Goal: Task Accomplishment & Management: Complete application form

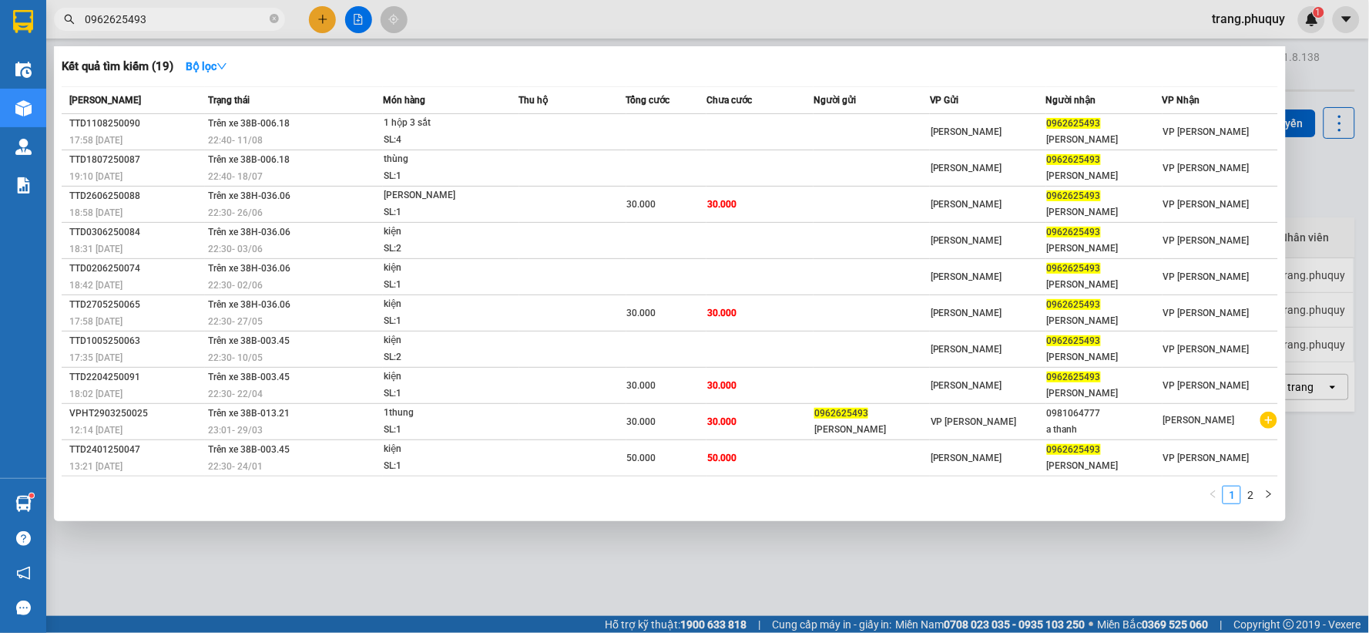
click at [325, 22] on div at bounding box center [684, 316] width 1369 height 633
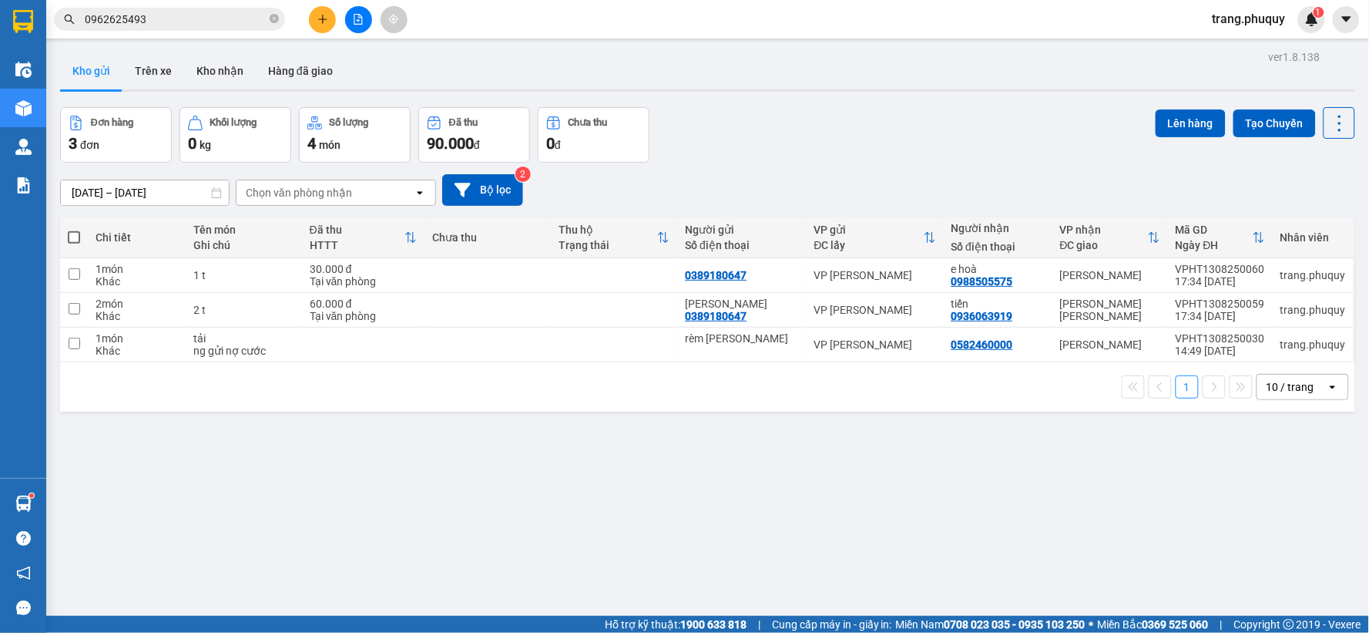
click at [320, 19] on icon "plus" at bounding box center [322, 18] width 8 height 1
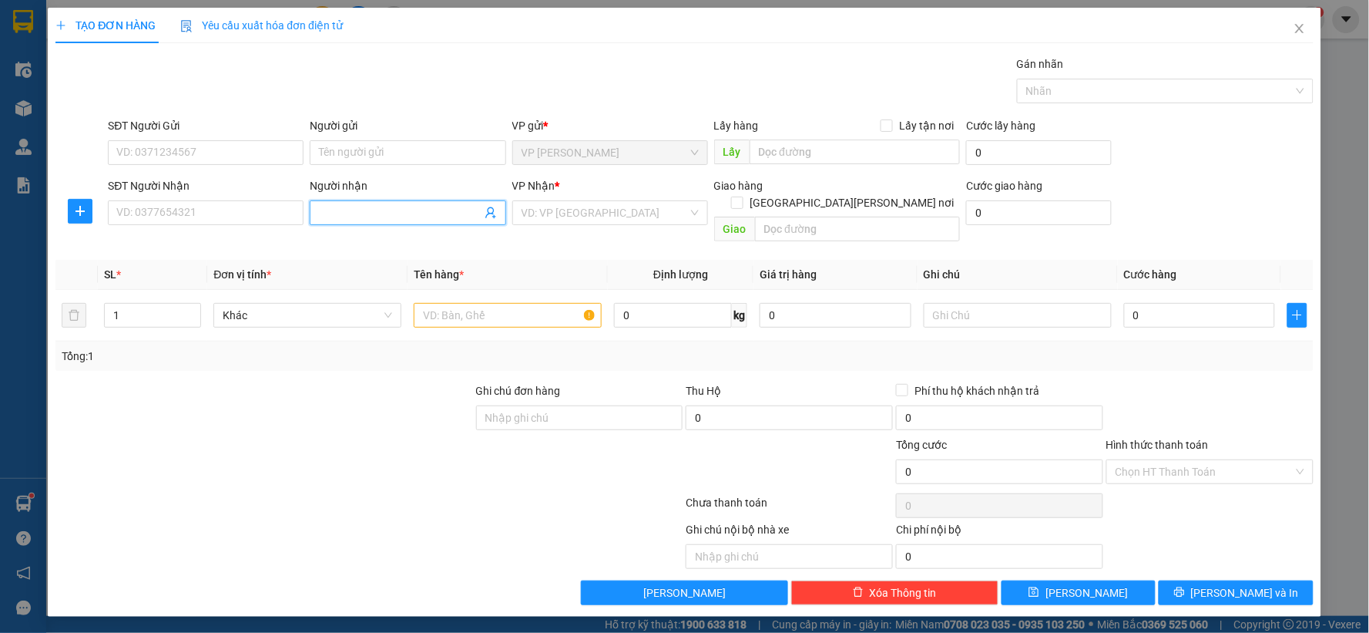
click at [356, 206] on input "Người nhận" at bounding box center [400, 212] width 162 height 17
type input "TRÀ MY"
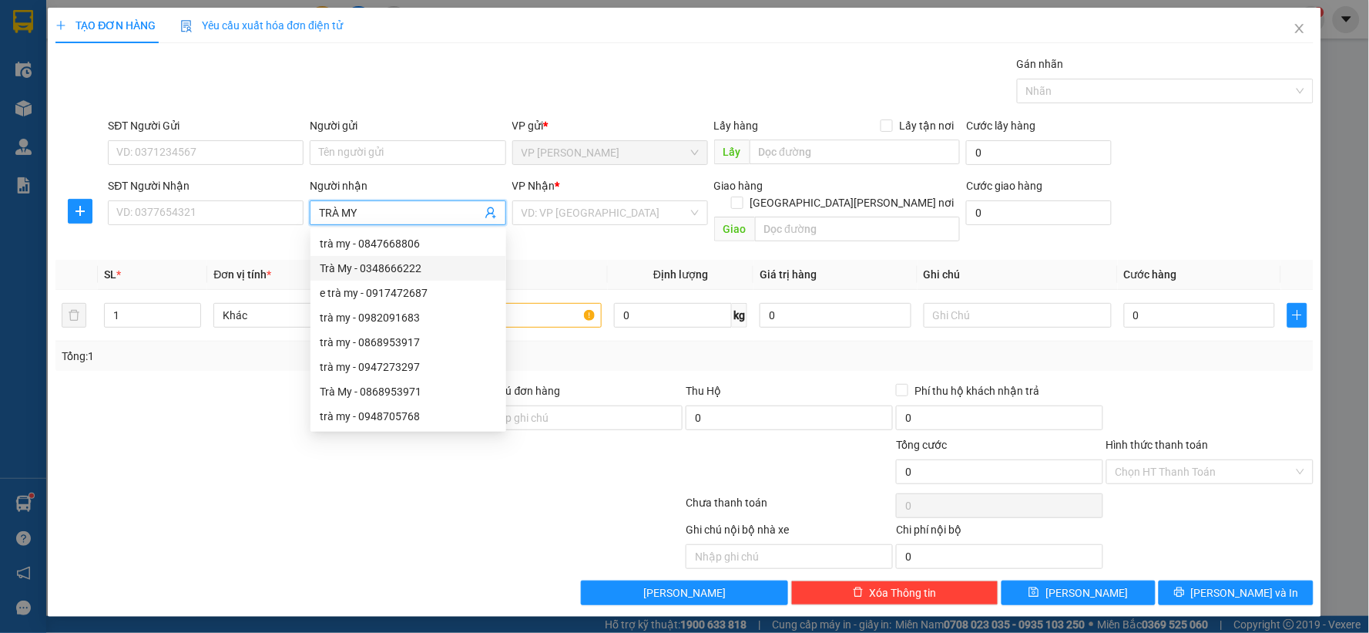
click at [378, 262] on div "Trà My - 0348666222" at bounding box center [408, 268] width 177 height 17
type input "0348666222"
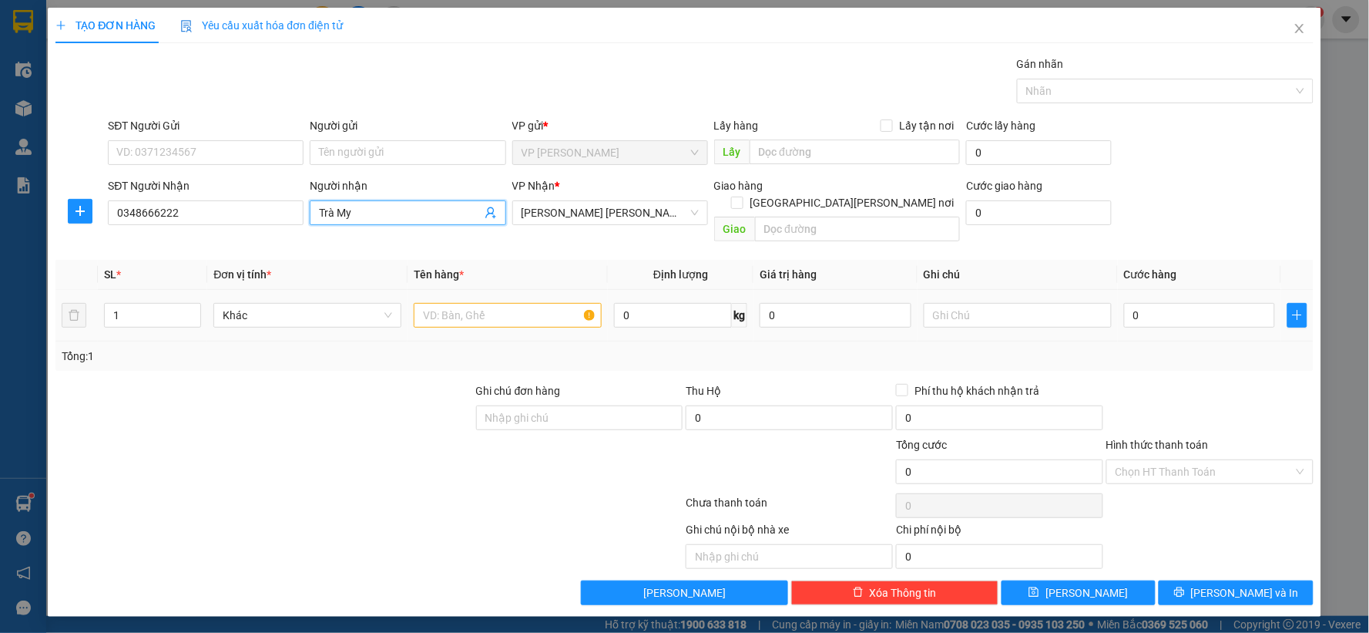
type input "Trà My"
click at [444, 303] on input "text" at bounding box center [508, 315] width 188 height 25
type input "1 X"
click at [1164, 303] on input "0" at bounding box center [1200, 315] width 152 height 25
type input "4"
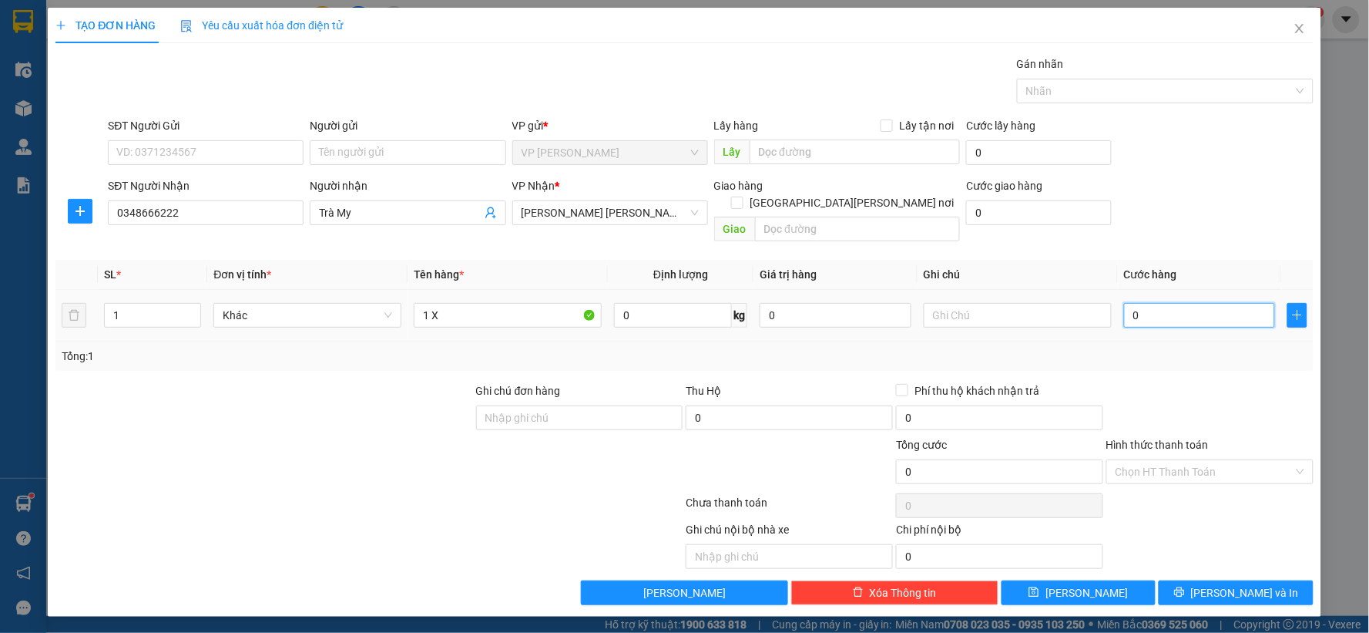
type input "4"
type input "40"
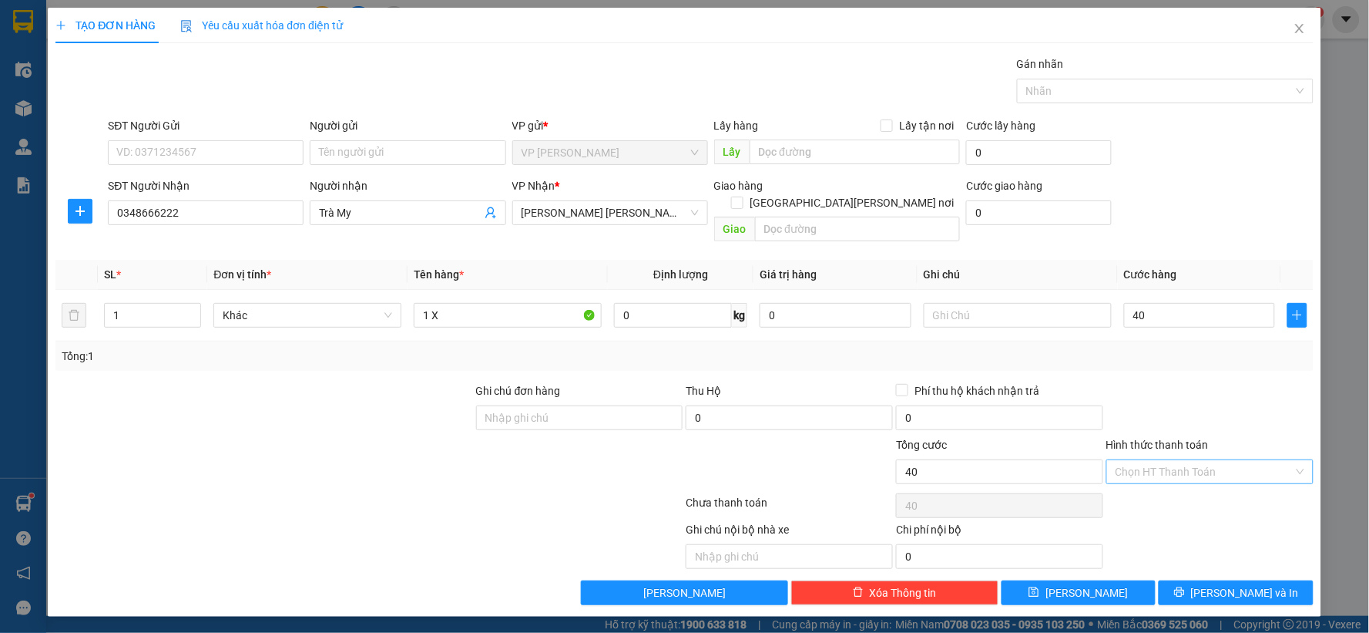
type input "40.000"
click at [1138, 460] on input "Hình thức thanh toán" at bounding box center [1205, 471] width 178 height 23
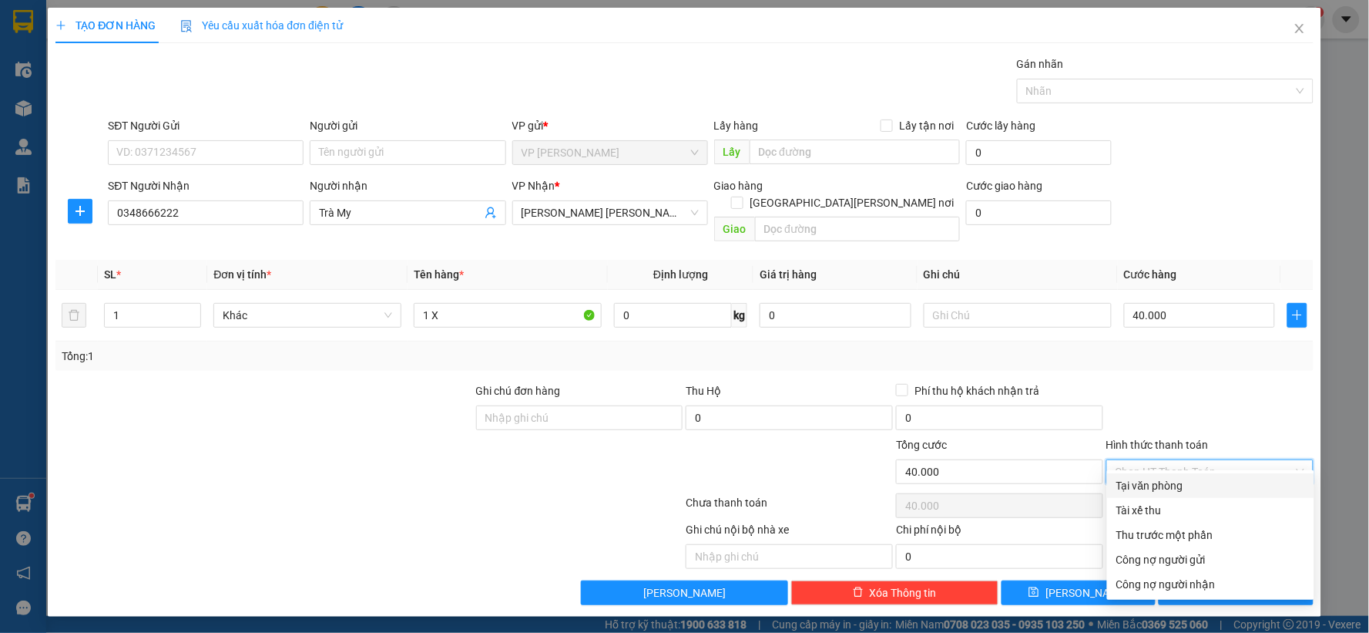
click at [1130, 493] on div "Tại văn phòng" at bounding box center [1211, 485] width 189 height 17
type input "0"
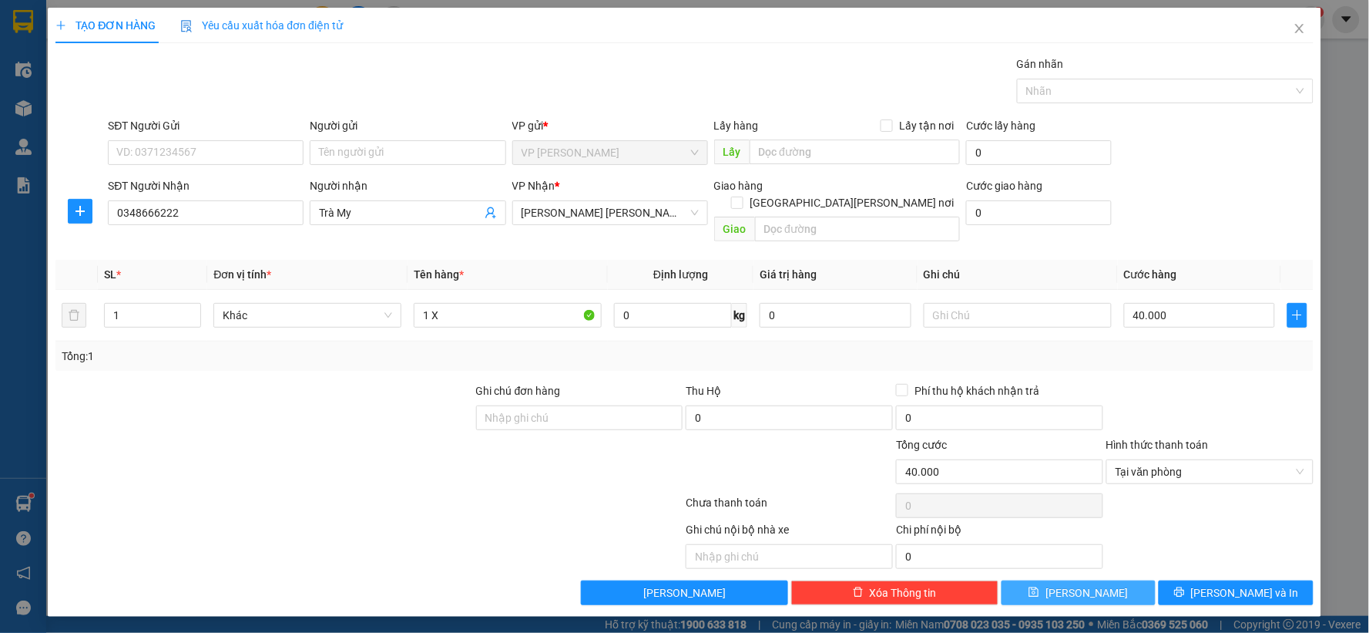
click at [1099, 580] on button "[PERSON_NAME]" at bounding box center [1079, 592] width 155 height 25
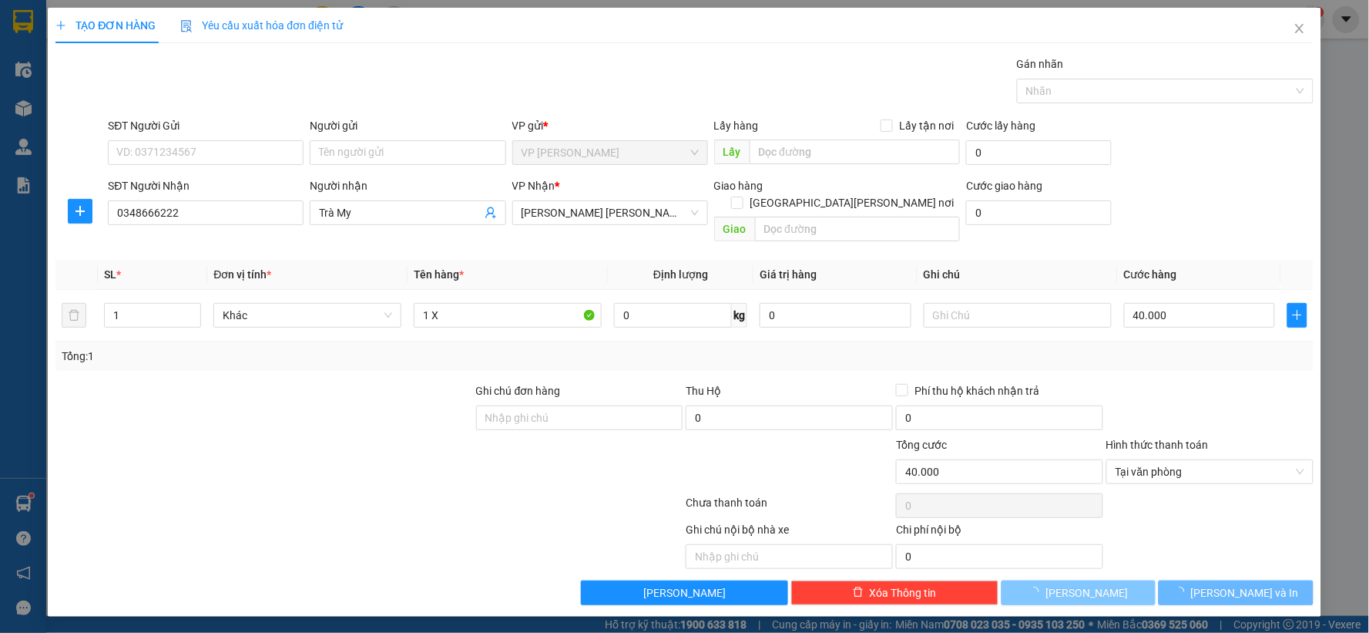
type input "0"
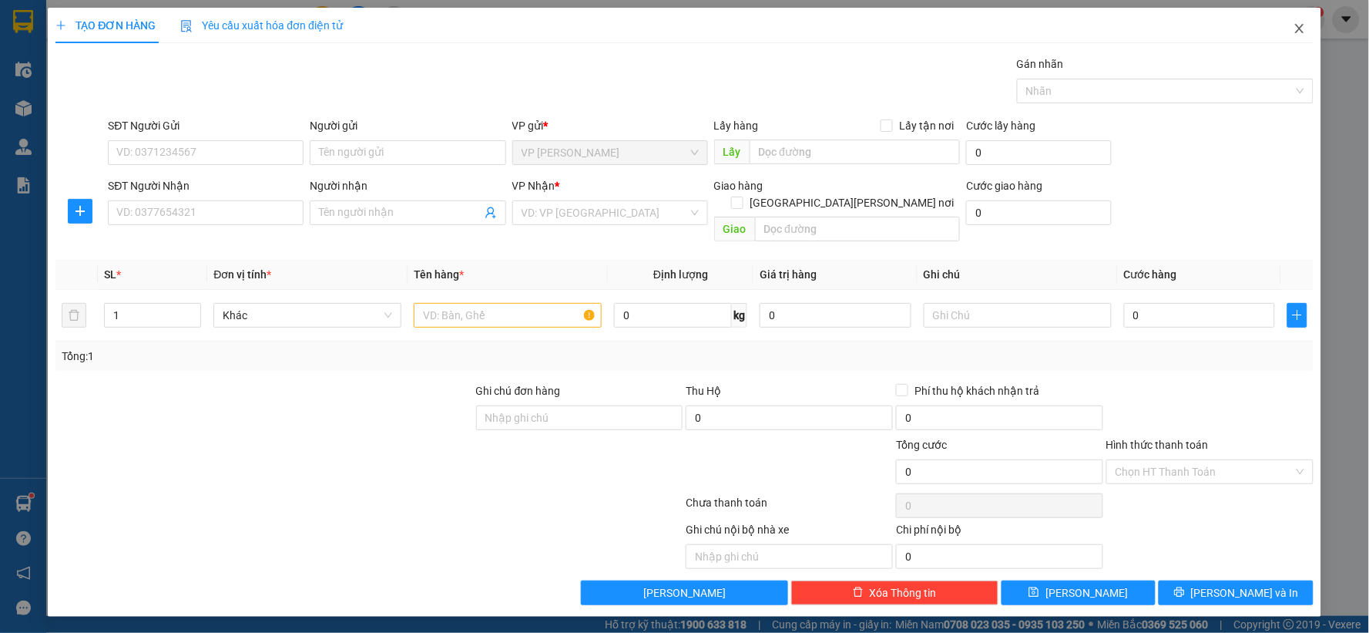
click at [1298, 27] on icon "close" at bounding box center [1299, 28] width 8 height 9
